Goal: Information Seeking & Learning: Learn about a topic

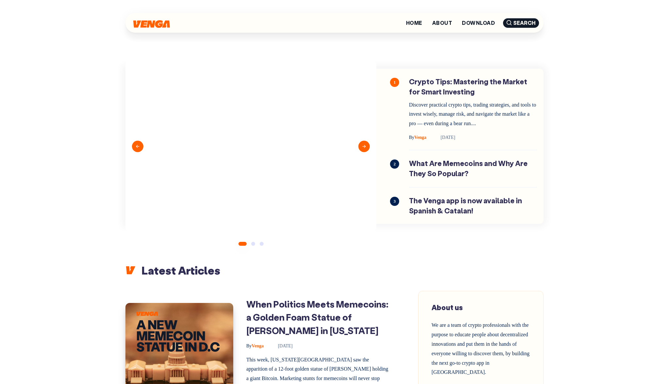
click at [249, 104] on img at bounding box center [250, 145] width 251 height 171
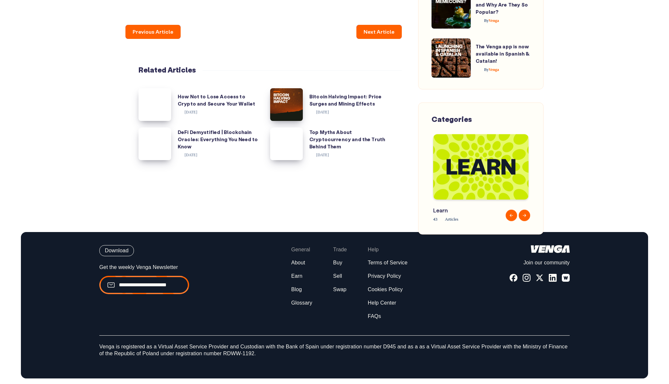
scroll to position [4233, 0]
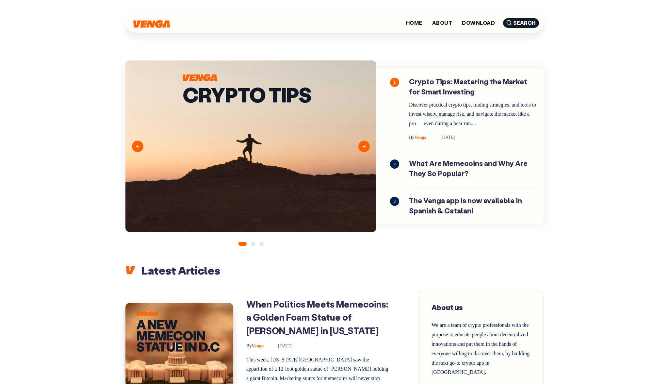
click at [365, 145] on button "Next" at bounding box center [363, 145] width 11 height 11
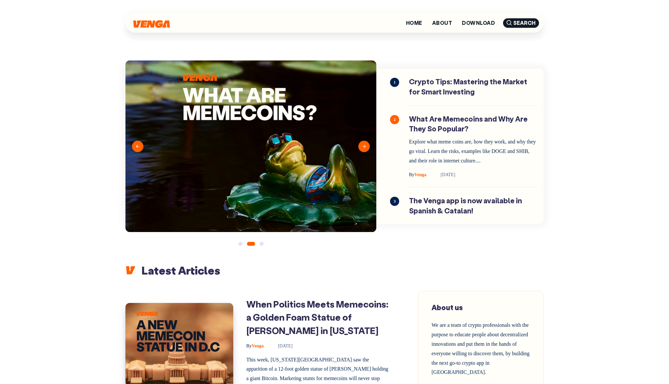
click at [365, 145] on button "Next" at bounding box center [363, 145] width 11 height 11
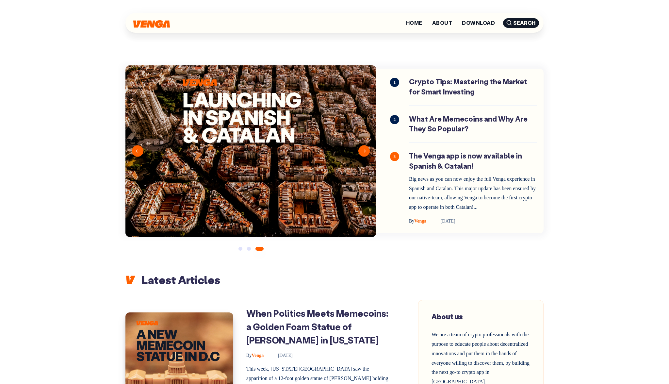
click at [365, 145] on img at bounding box center [250, 150] width 251 height 171
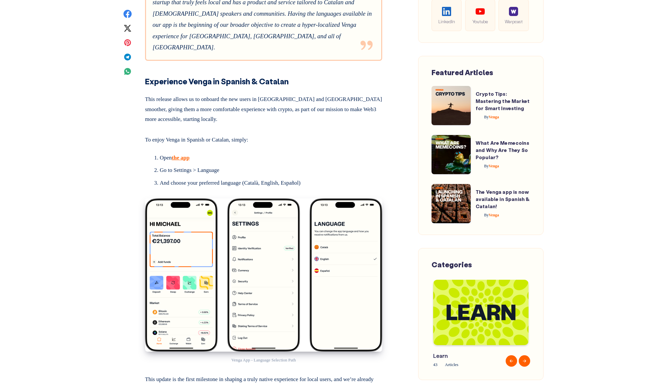
scroll to position [1102, 0]
